Goal: Entertainment & Leisure: Consume media (video, audio)

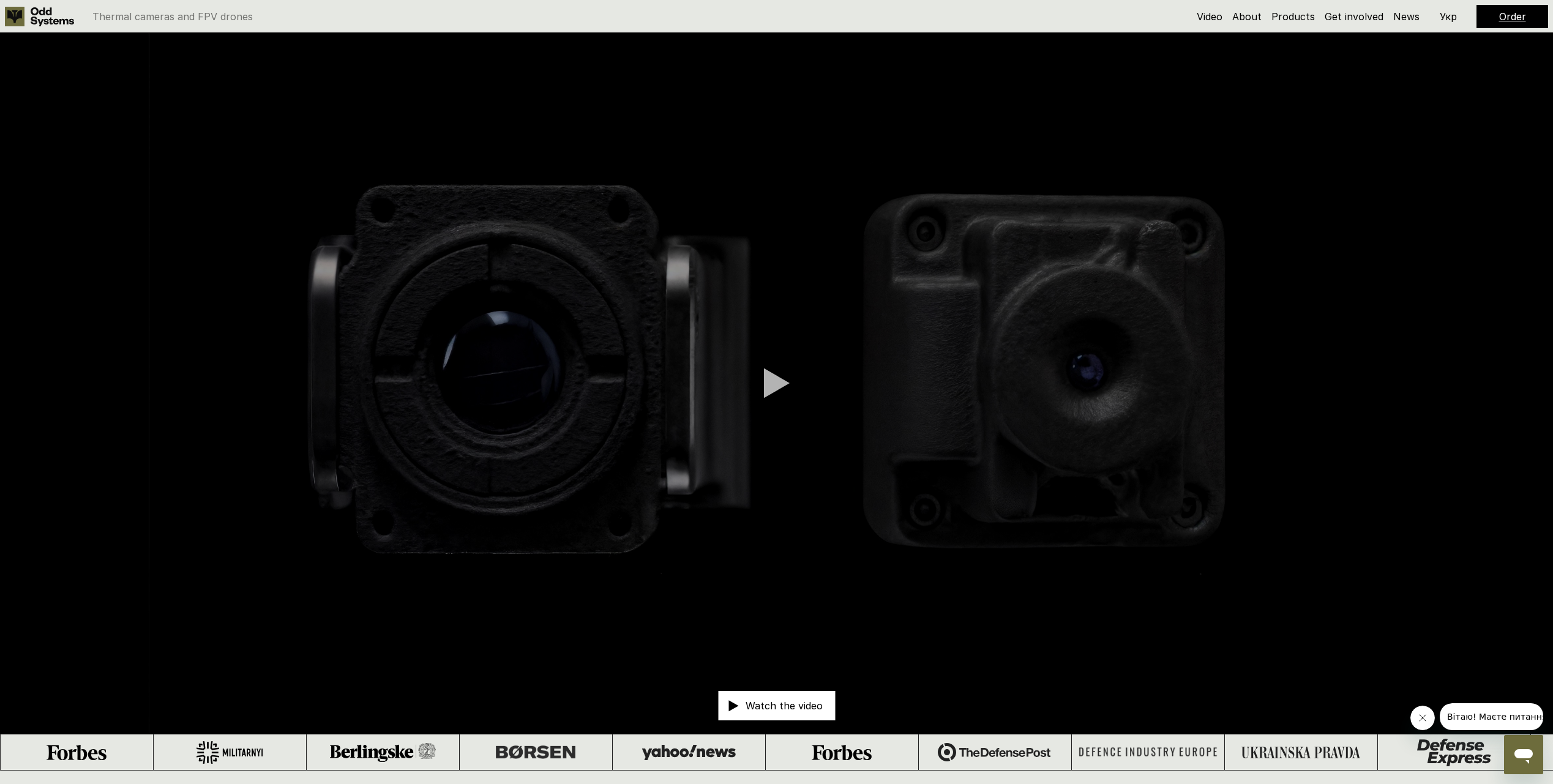
click at [787, 707] on p "Watch the video" at bounding box center [784, 706] width 78 height 10
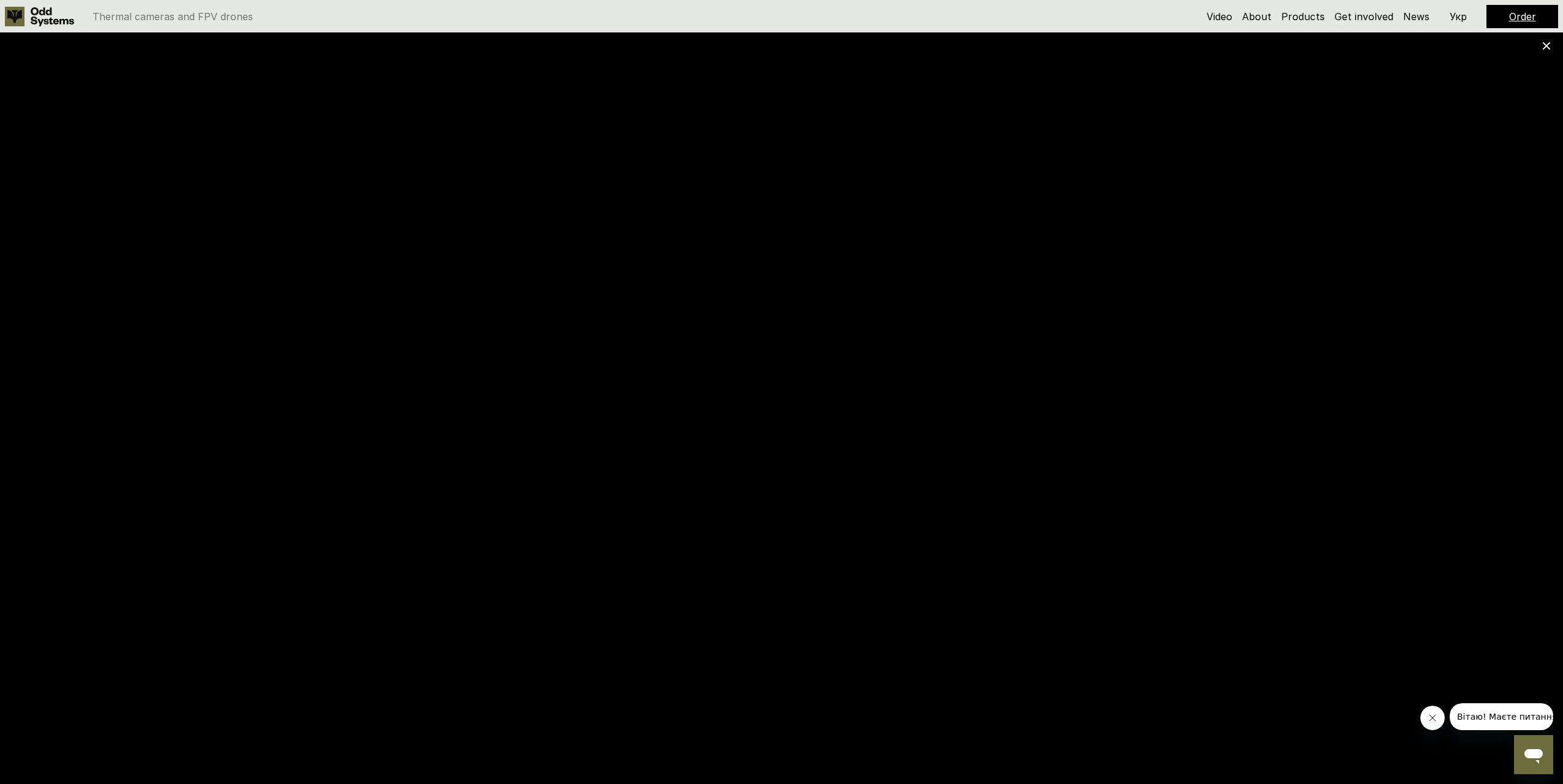
click at [46, 16] on icon at bounding box center [52, 16] width 44 height 19
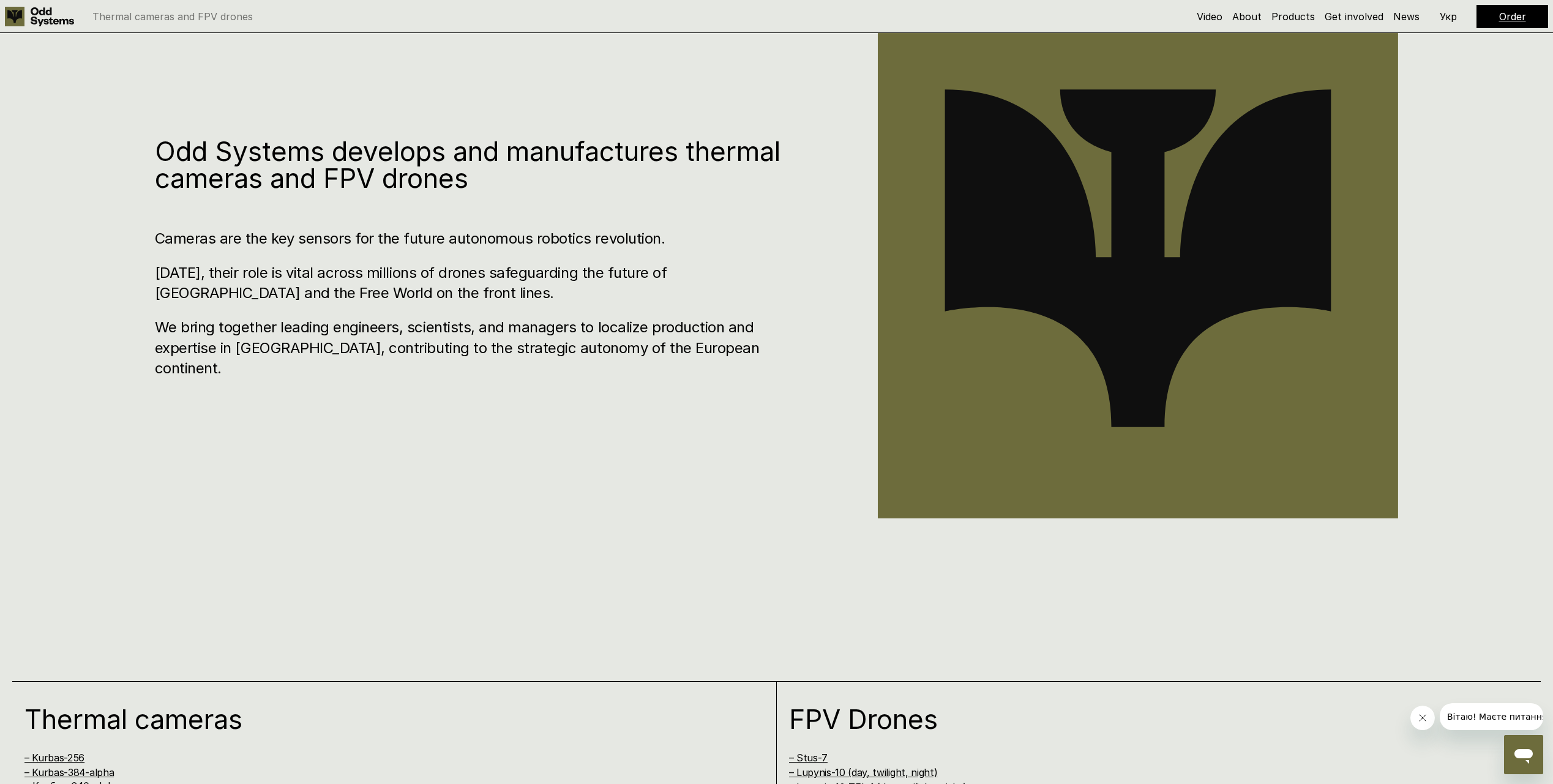
scroll to position [1122, 0]
